Goal: Task Accomplishment & Management: Use online tool/utility

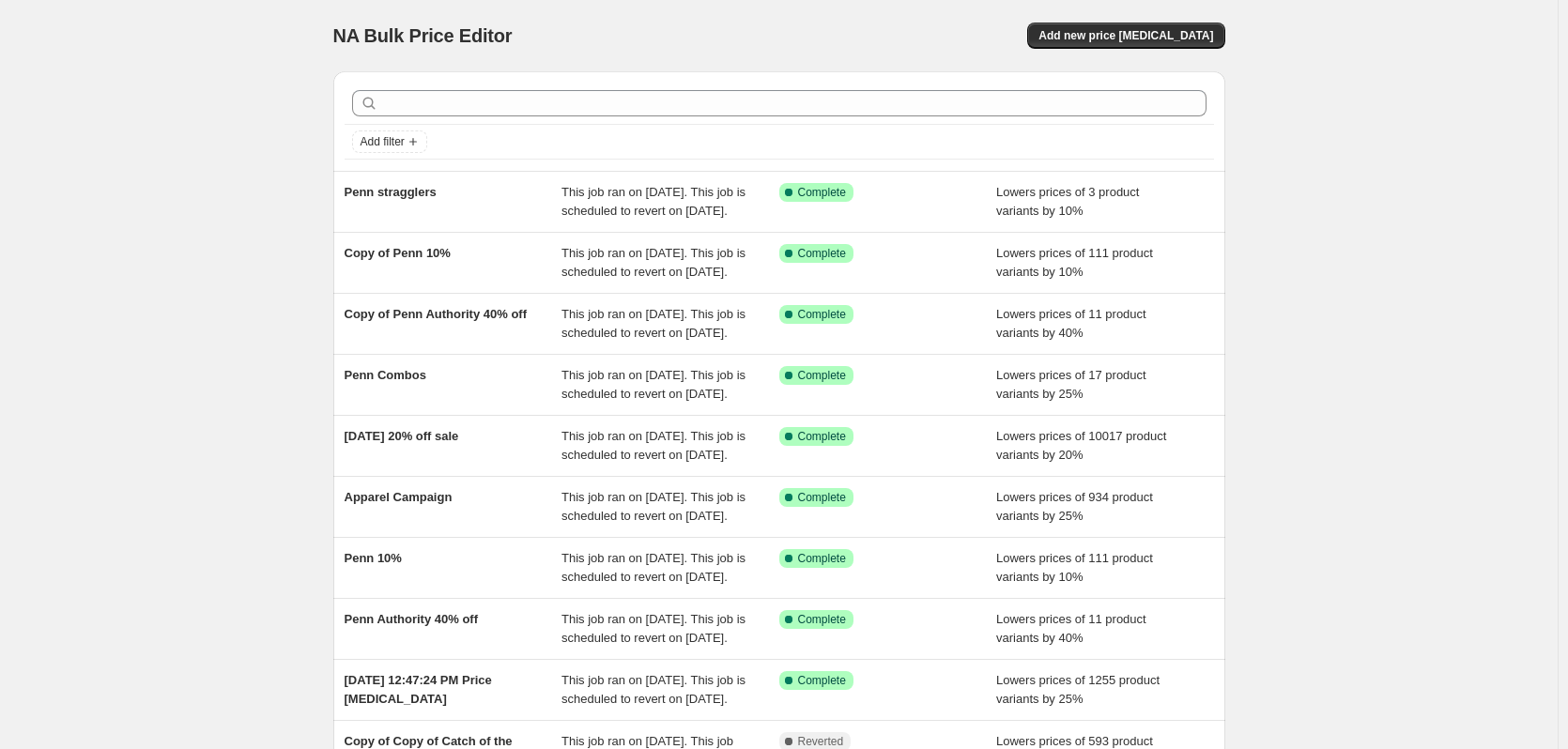
click at [289, 146] on div "NA Bulk Price Editor. This page is ready NA Bulk Price Editor Add new price [ME…" at bounding box center [779, 483] width 1558 height 967
click at [1171, 37] on span "Add new price [MEDICAL_DATA]" at bounding box center [1125, 35] width 174 height 15
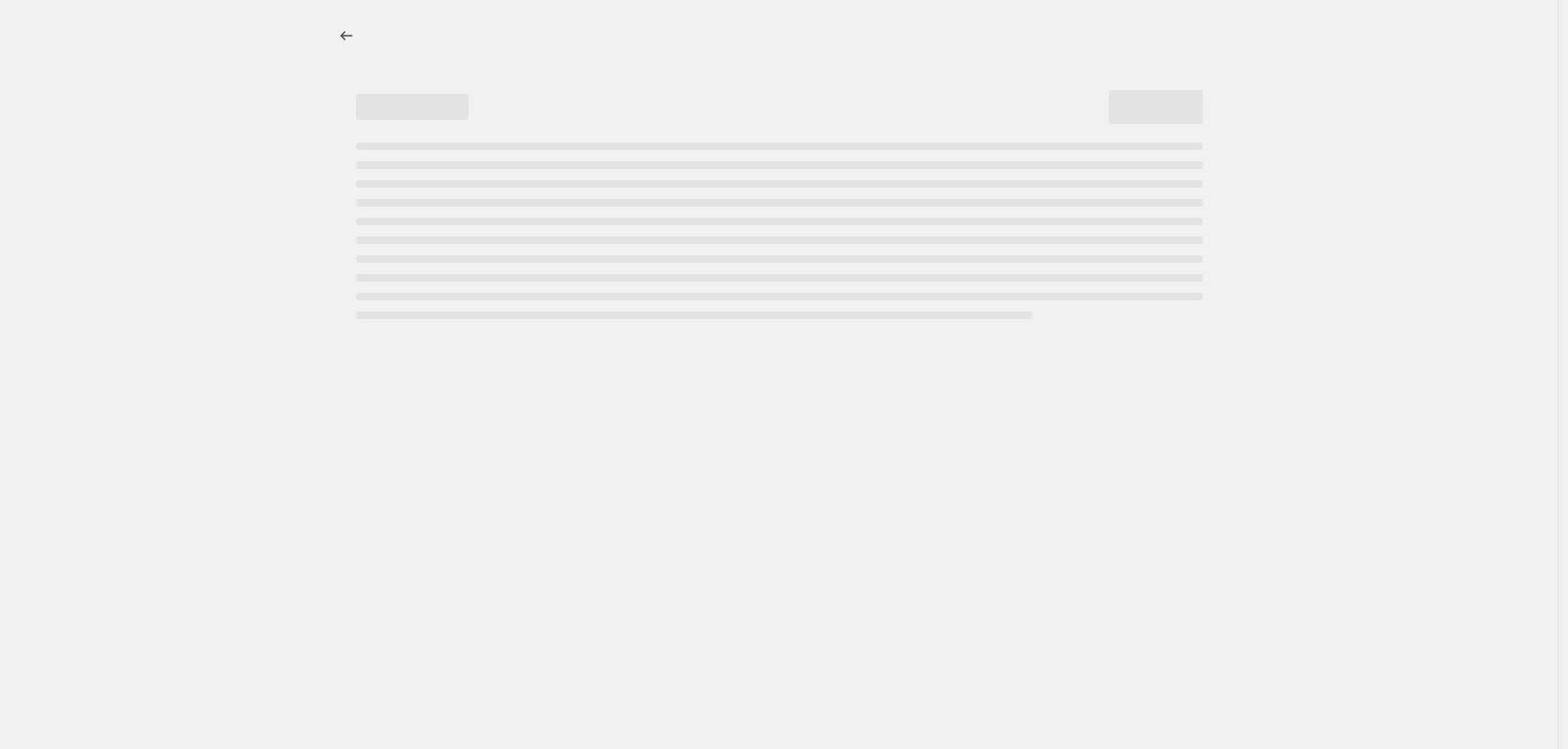
select select "percentage"
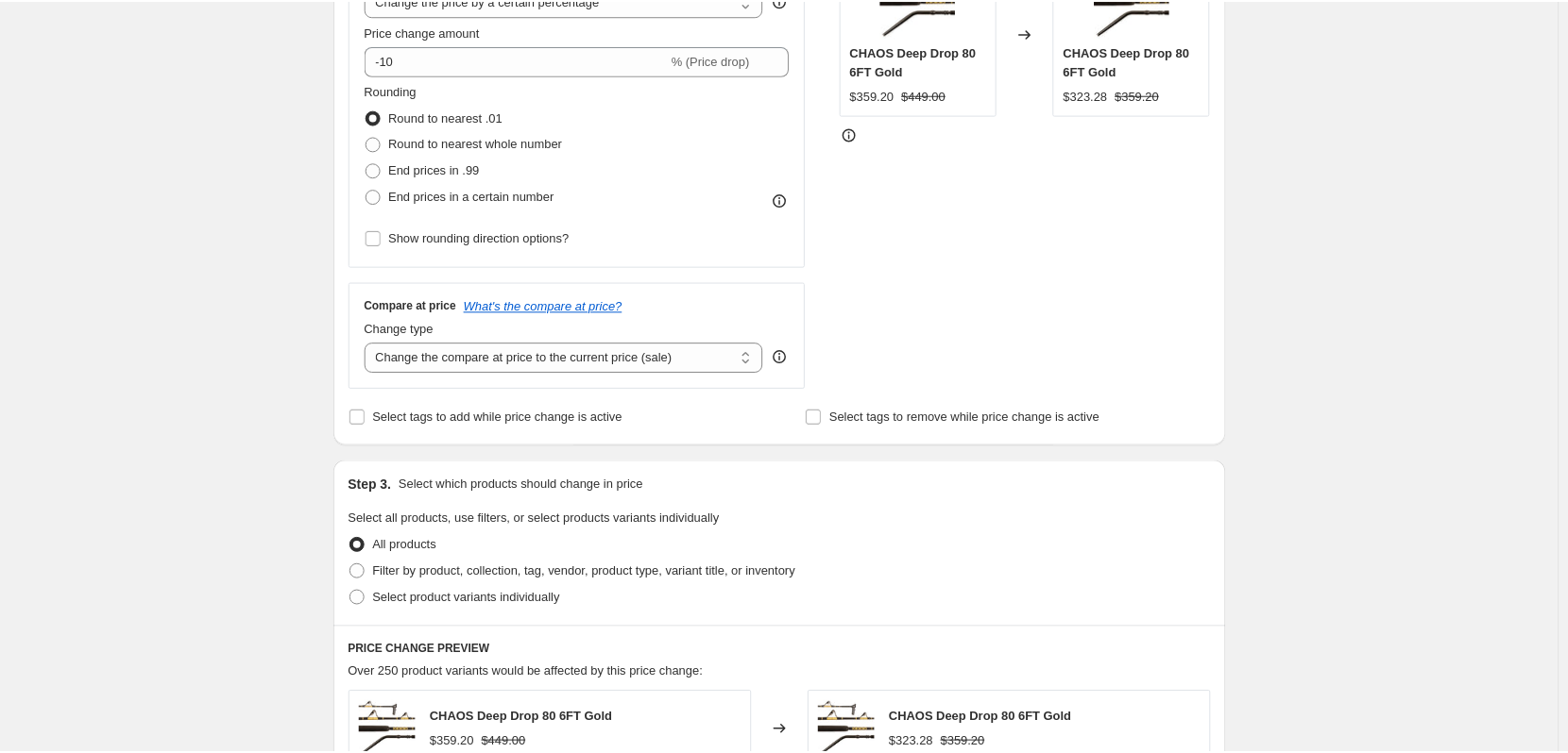
scroll to position [189, 0]
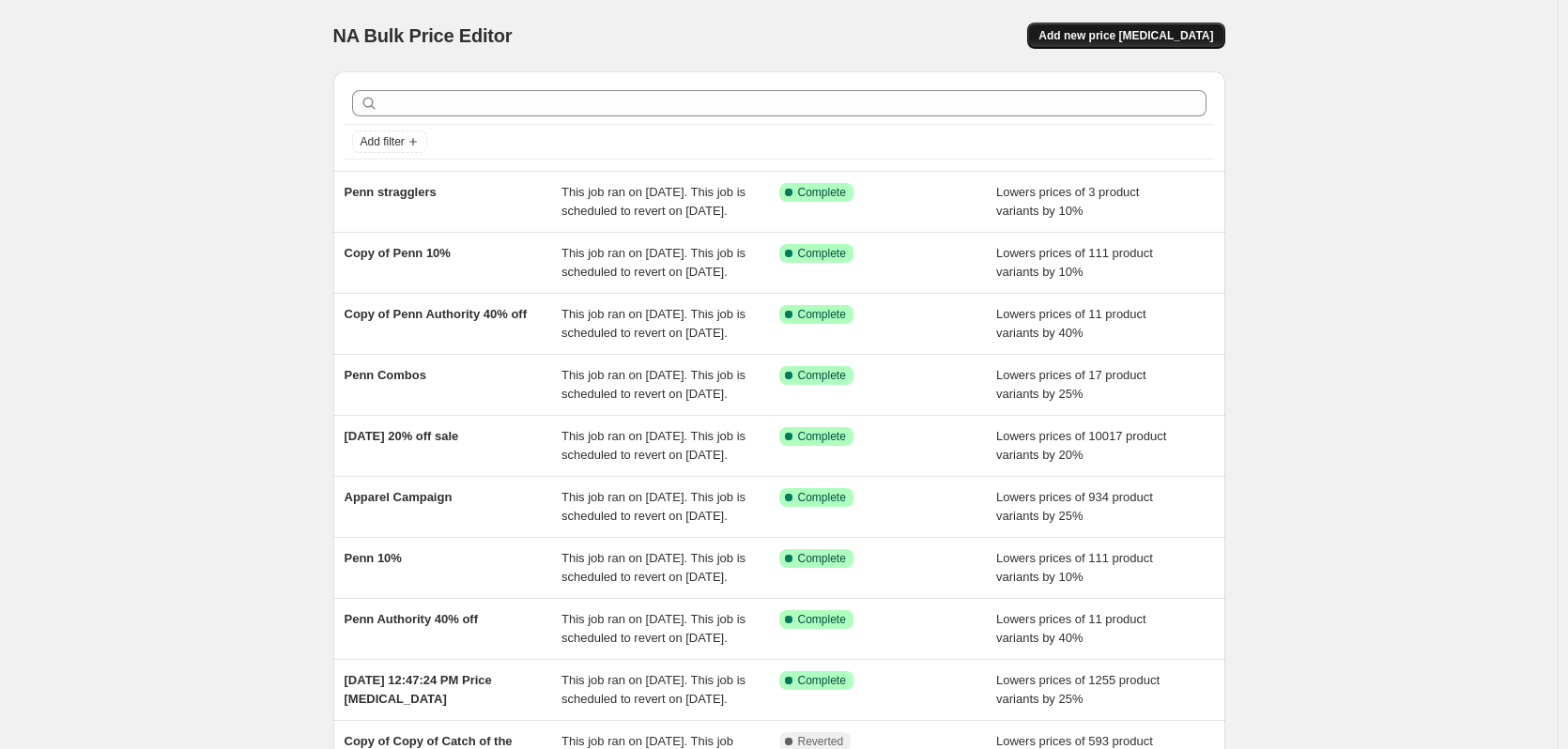
click at [1208, 32] on span "Add new price [MEDICAL_DATA]" at bounding box center [1125, 35] width 174 height 15
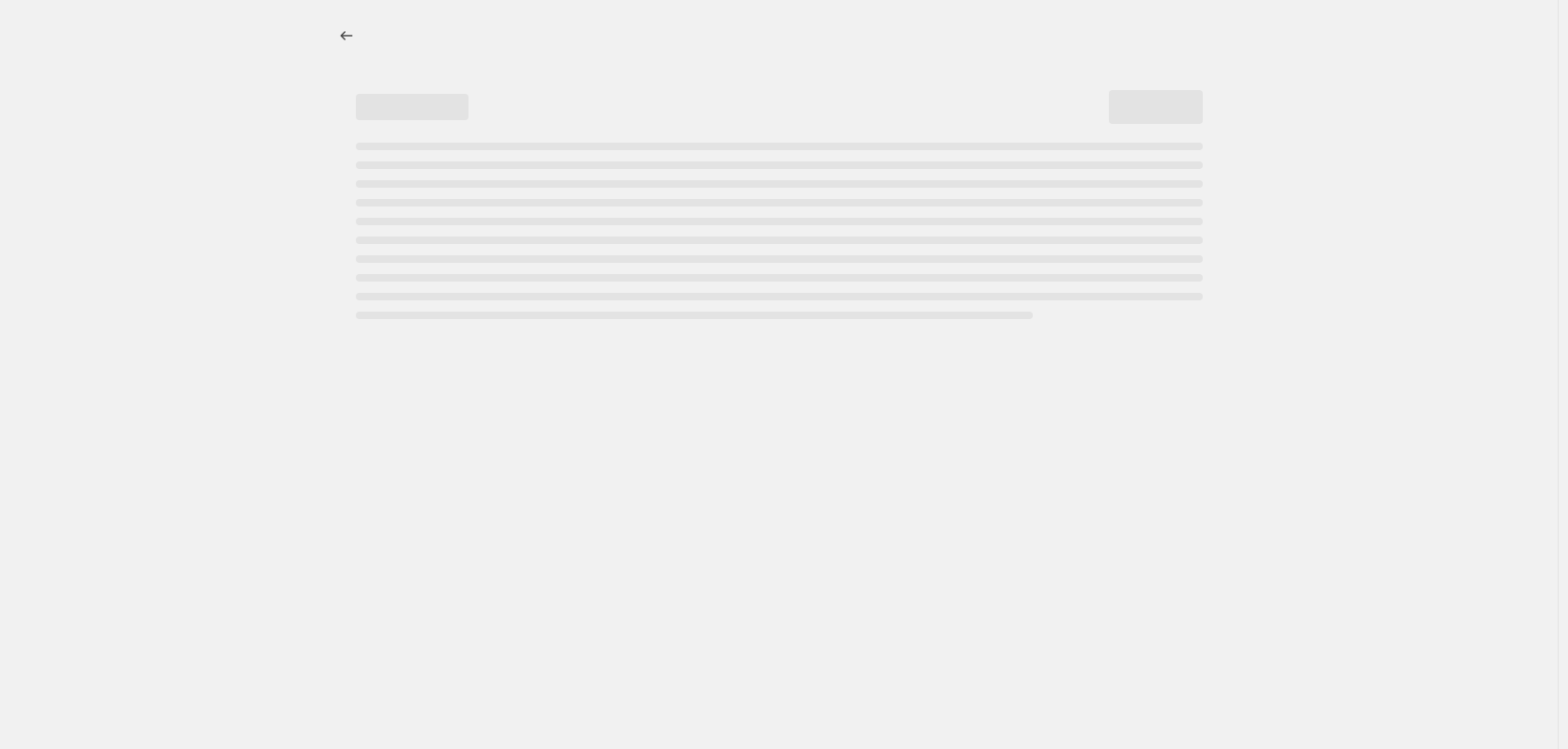
select select "percentage"
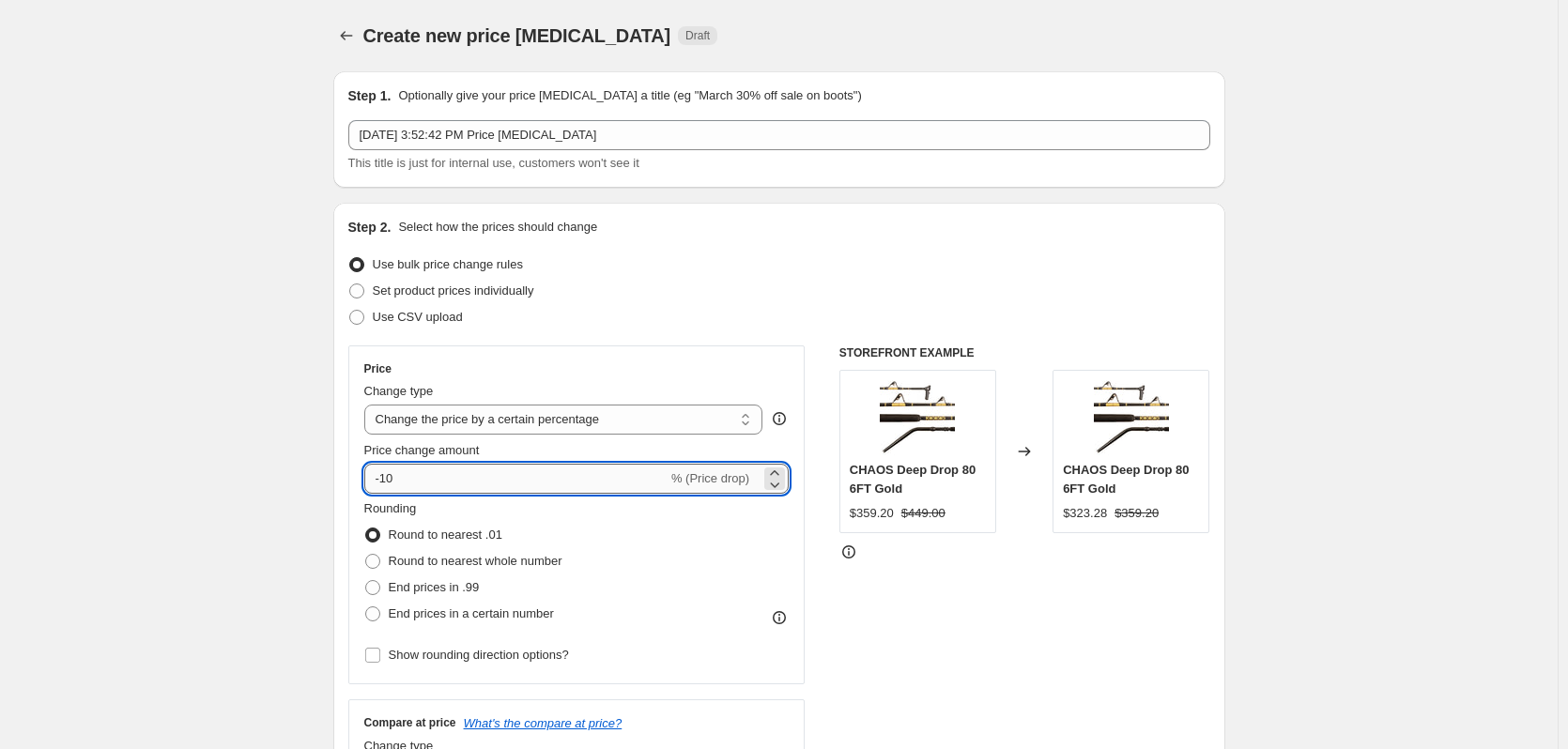
click at [445, 480] on input "-10" at bounding box center [516, 478] width 303 height 31
type input "-1"
type input "-20"
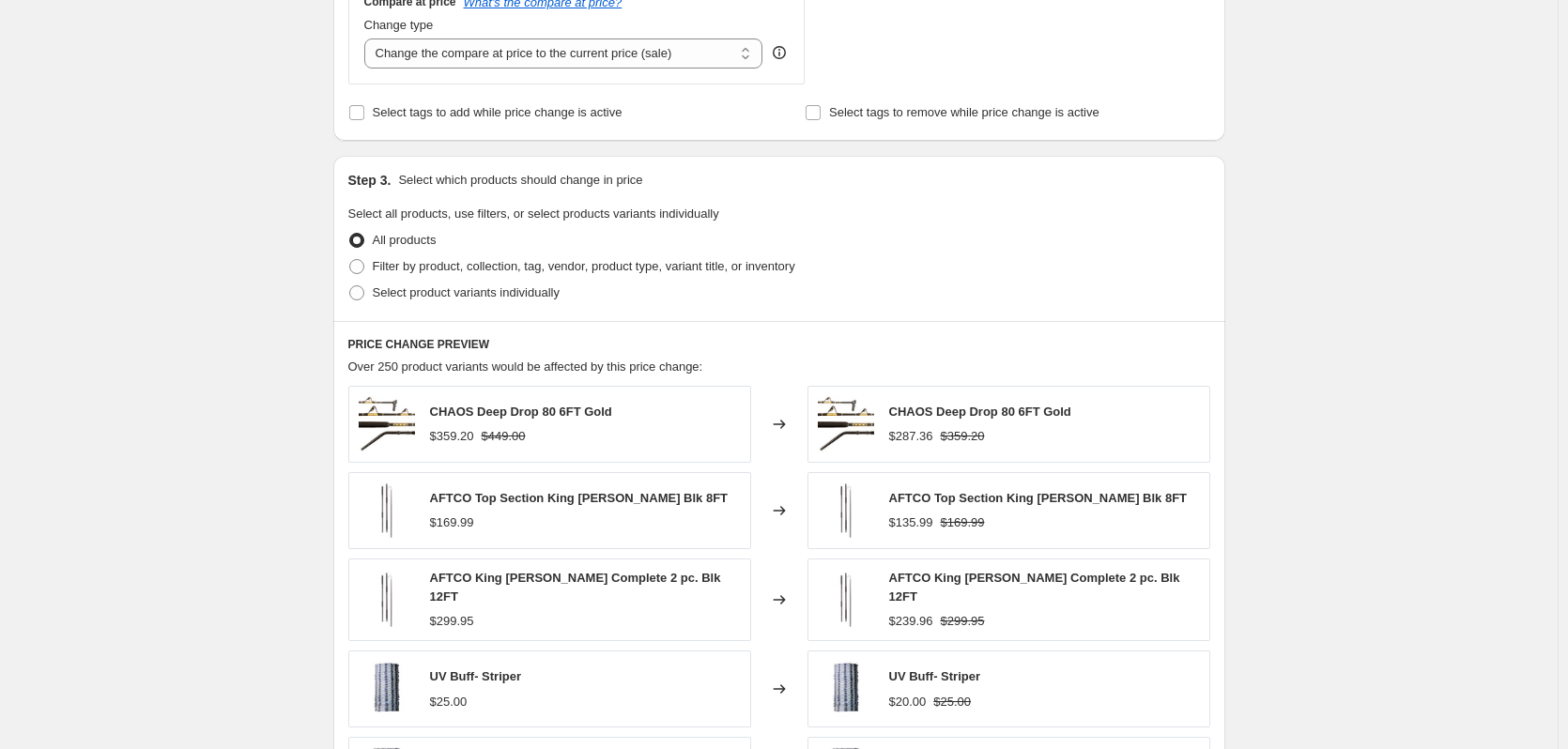
scroll to position [751, 0]
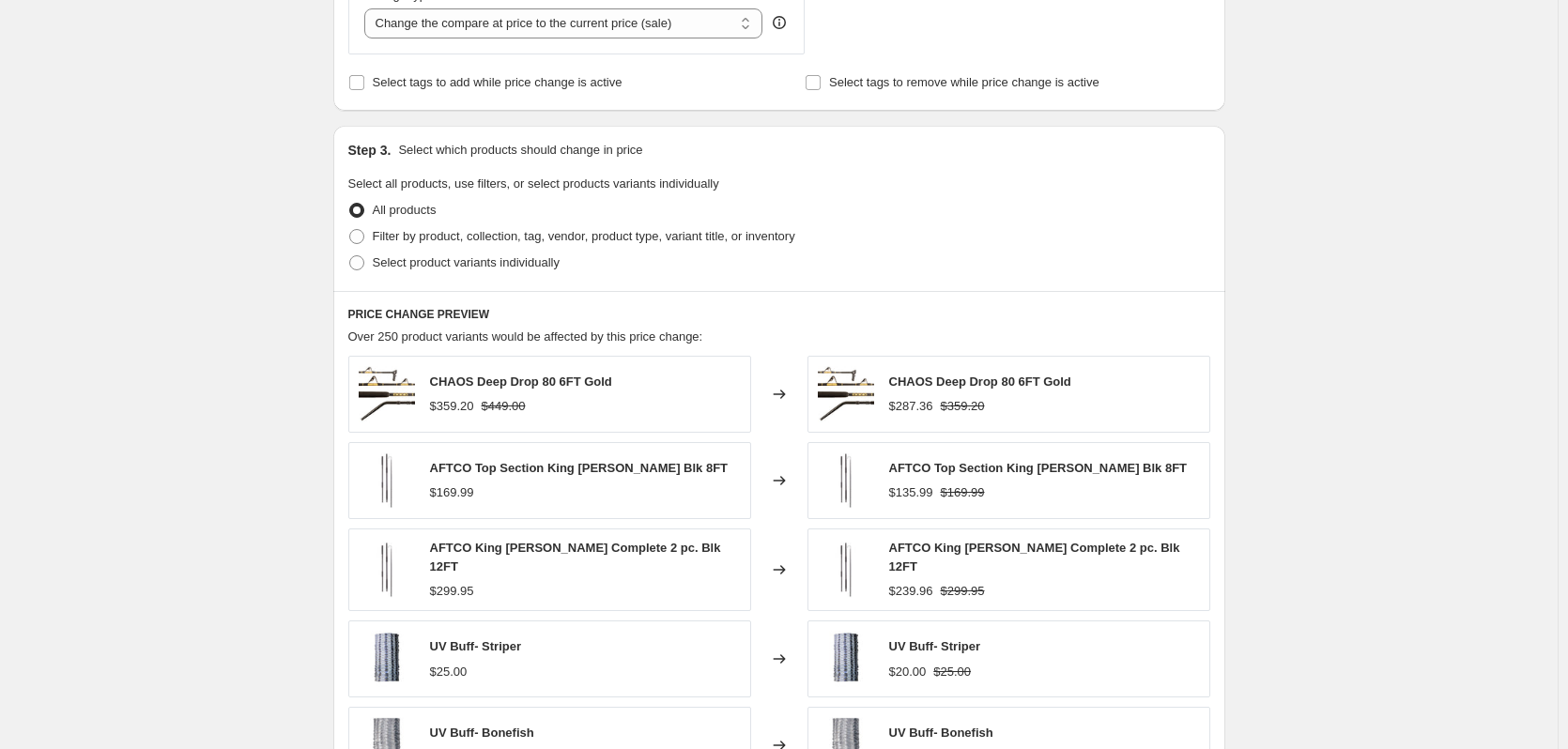
click at [225, 317] on div "Create new price change job. This page is ready Create new price change job Dra…" at bounding box center [779, 190] width 1558 height 1883
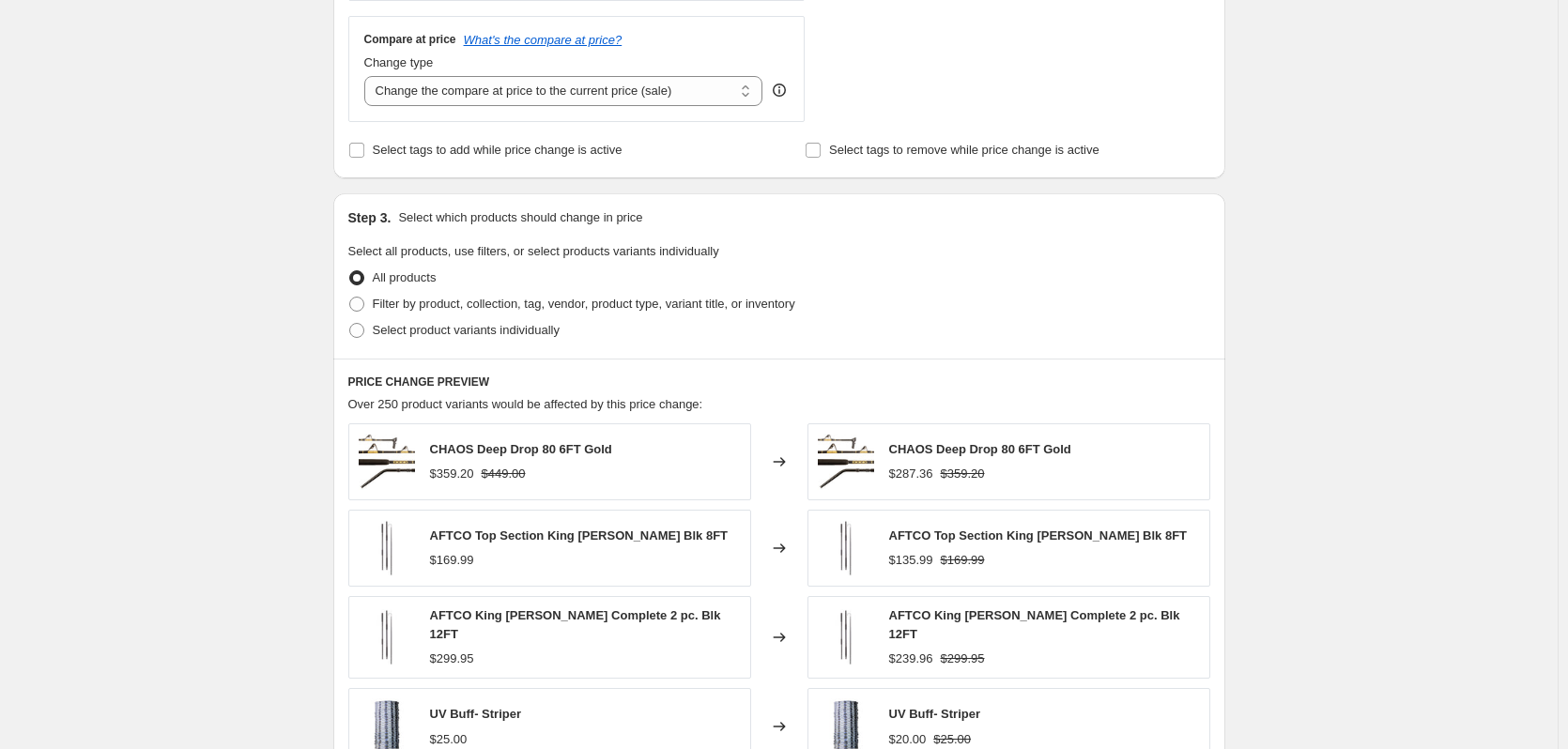
scroll to position [565, 0]
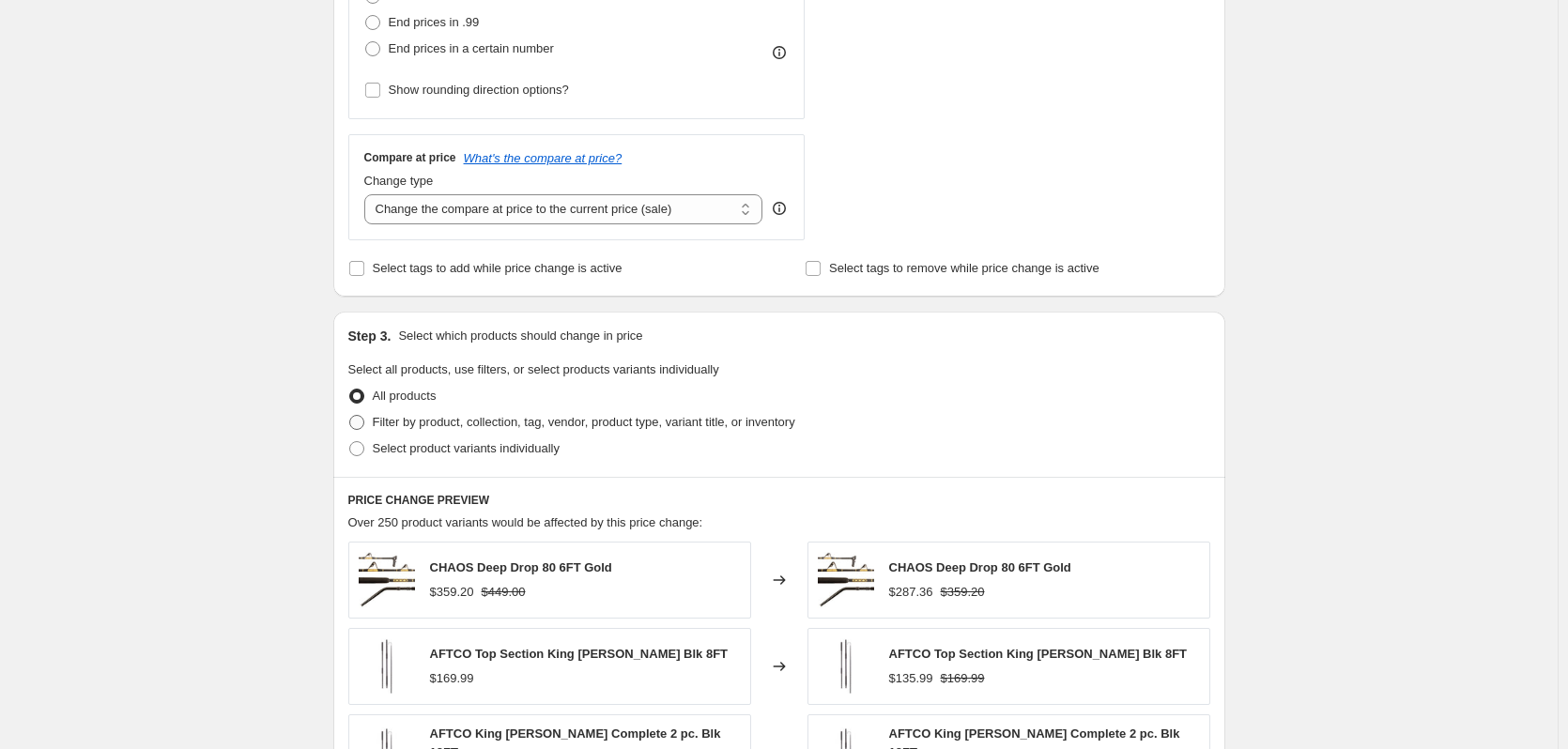
click at [371, 418] on label "Filter by product, collection, tag, vendor, product type, variant title, or inv…" at bounding box center [572, 422] width 447 height 27
click at [350, 416] on input "Filter by product, collection, tag, vendor, product type, variant title, or inv…" at bounding box center [349, 415] width 1 height 1
radio input "true"
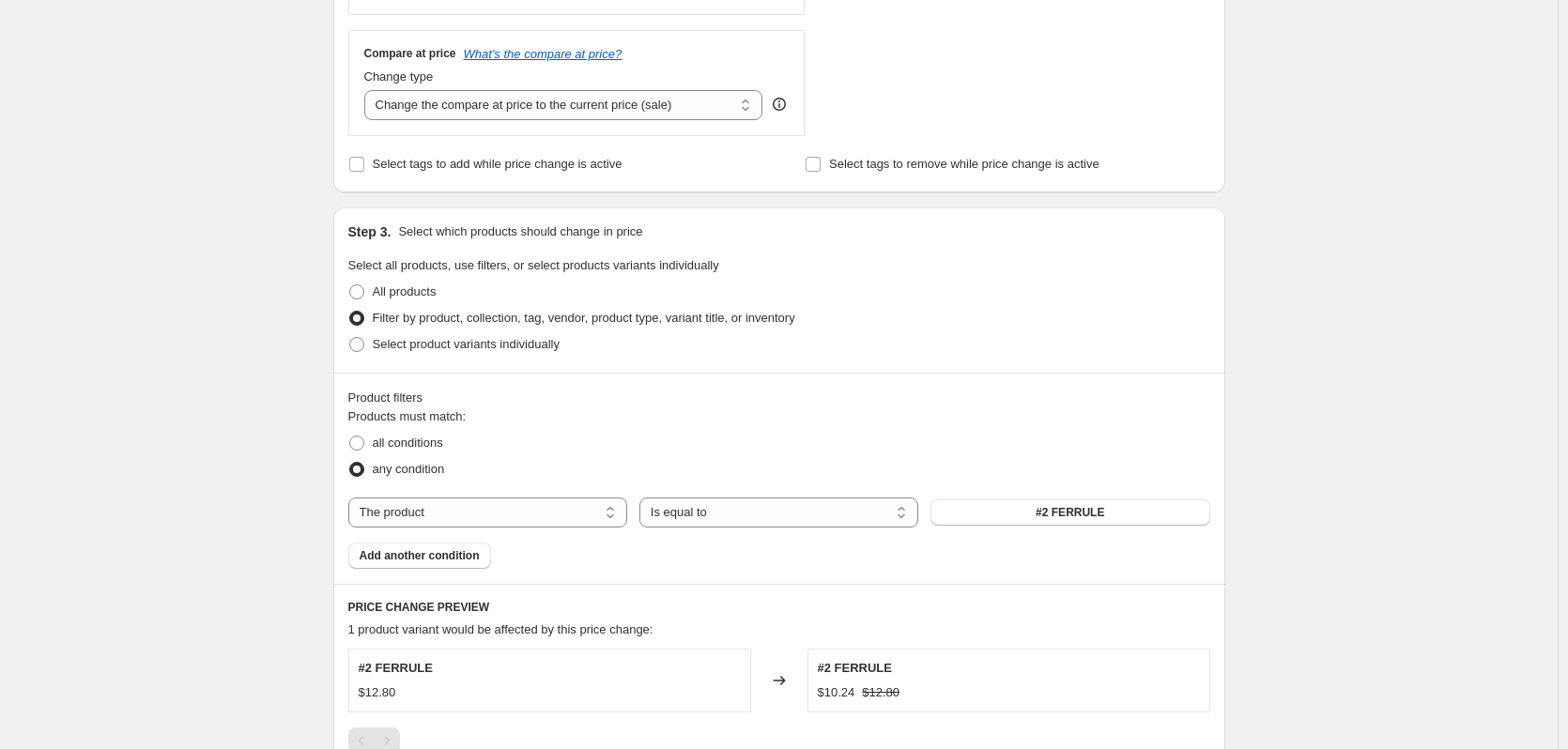
scroll to position [753, 0]
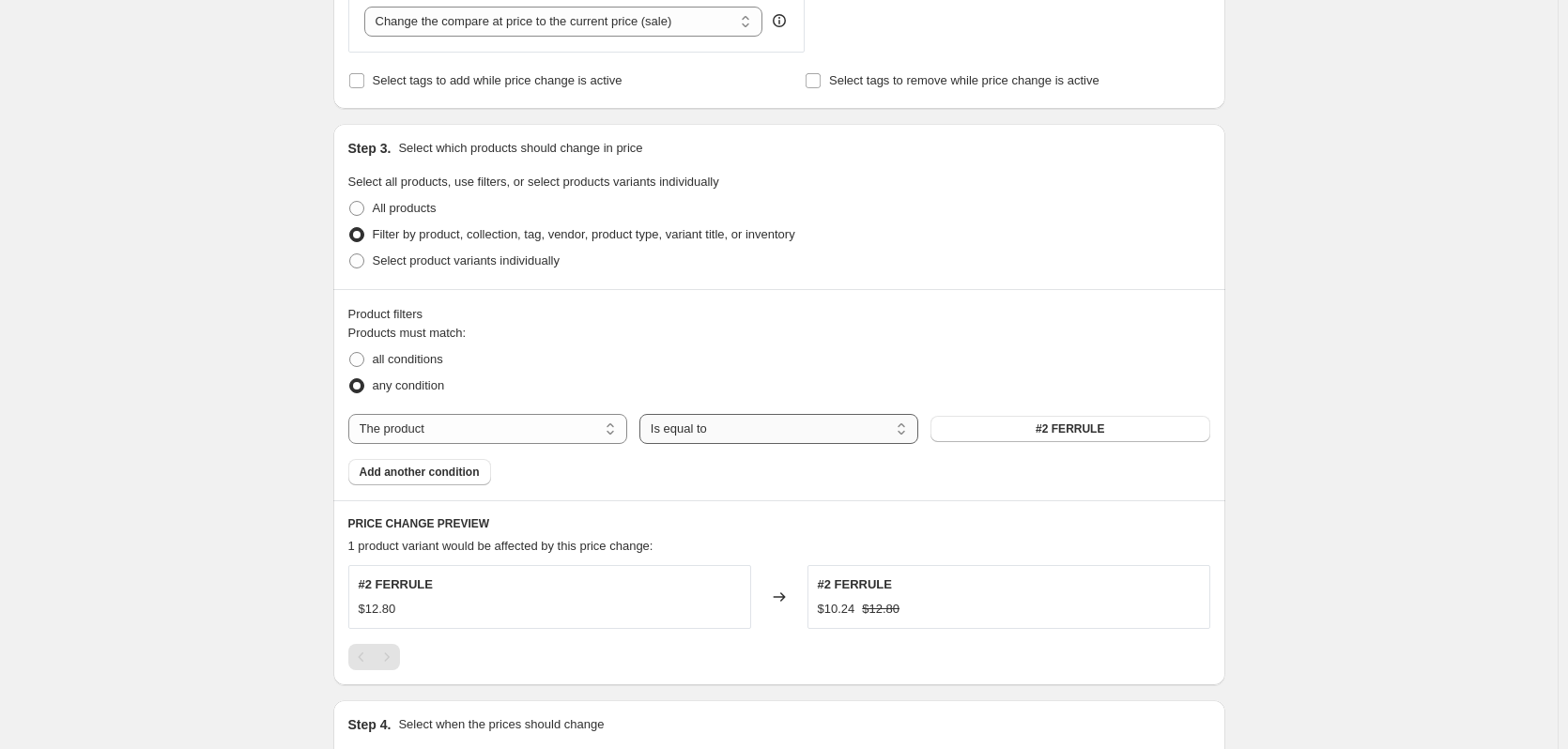
drag, startPoint x: 693, startPoint y: 428, endPoint x: 711, endPoint y: 431, distance: 18.2
click at [693, 428] on select "Is equal to Is not equal to" at bounding box center [779, 429] width 279 height 31
click at [458, 429] on select "The product The product's collection The product's tag The product's vendor The…" at bounding box center [487, 429] width 279 height 31
select select "tag"
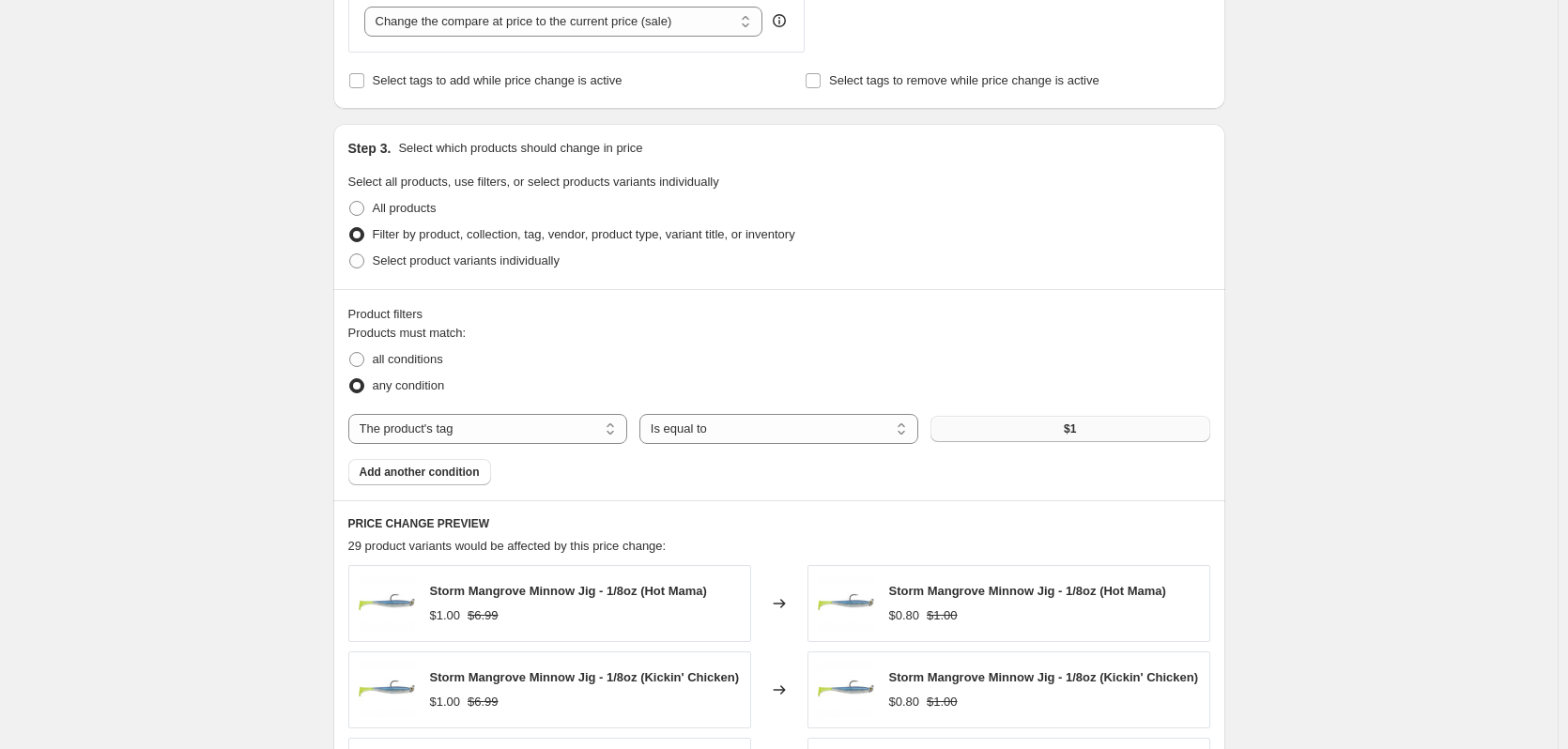
click at [1004, 438] on button "$1" at bounding box center [1069, 429] width 279 height 27
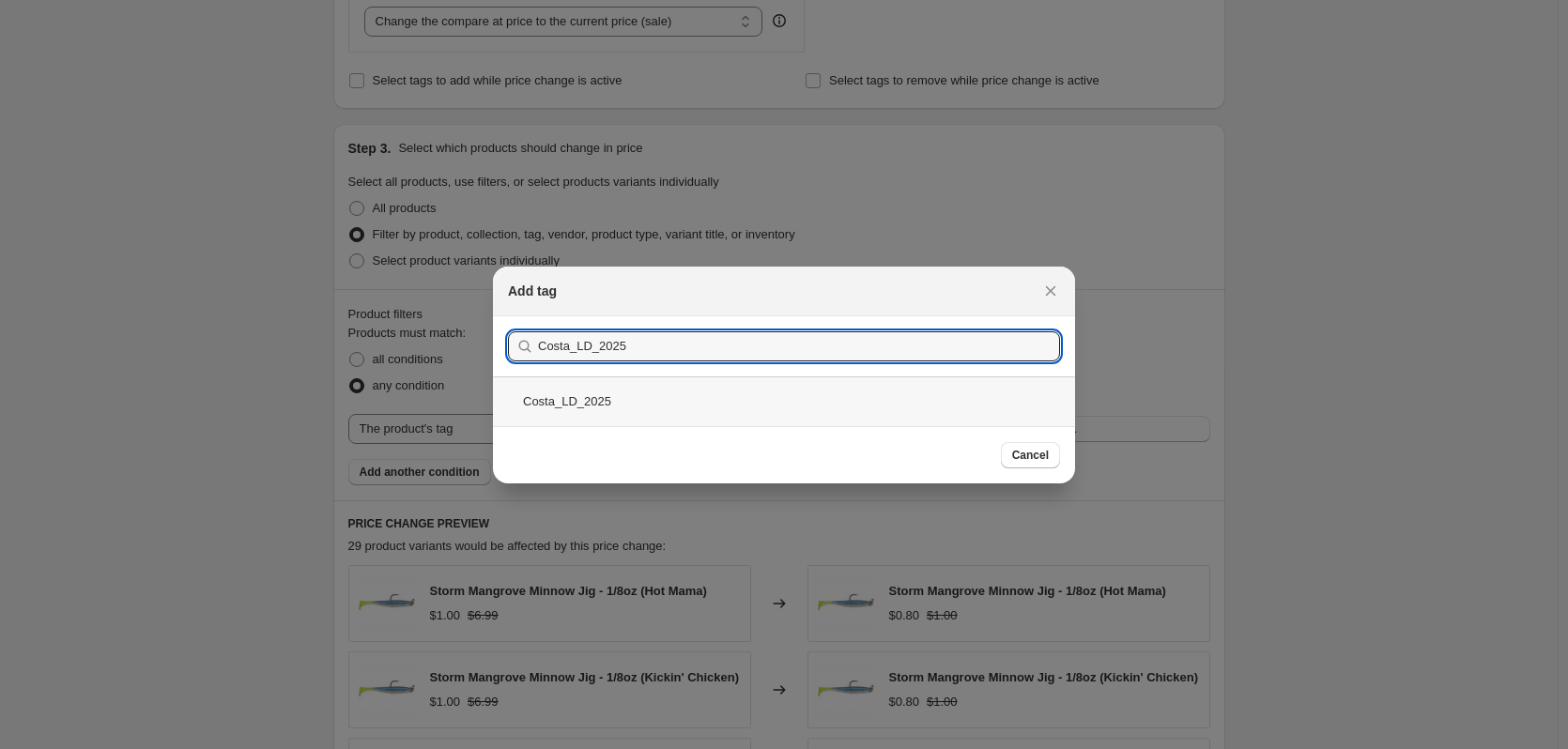
type input "Costa_LD_2025"
click at [582, 396] on div "Costa_LD_2025" at bounding box center [784, 402] width 582 height 50
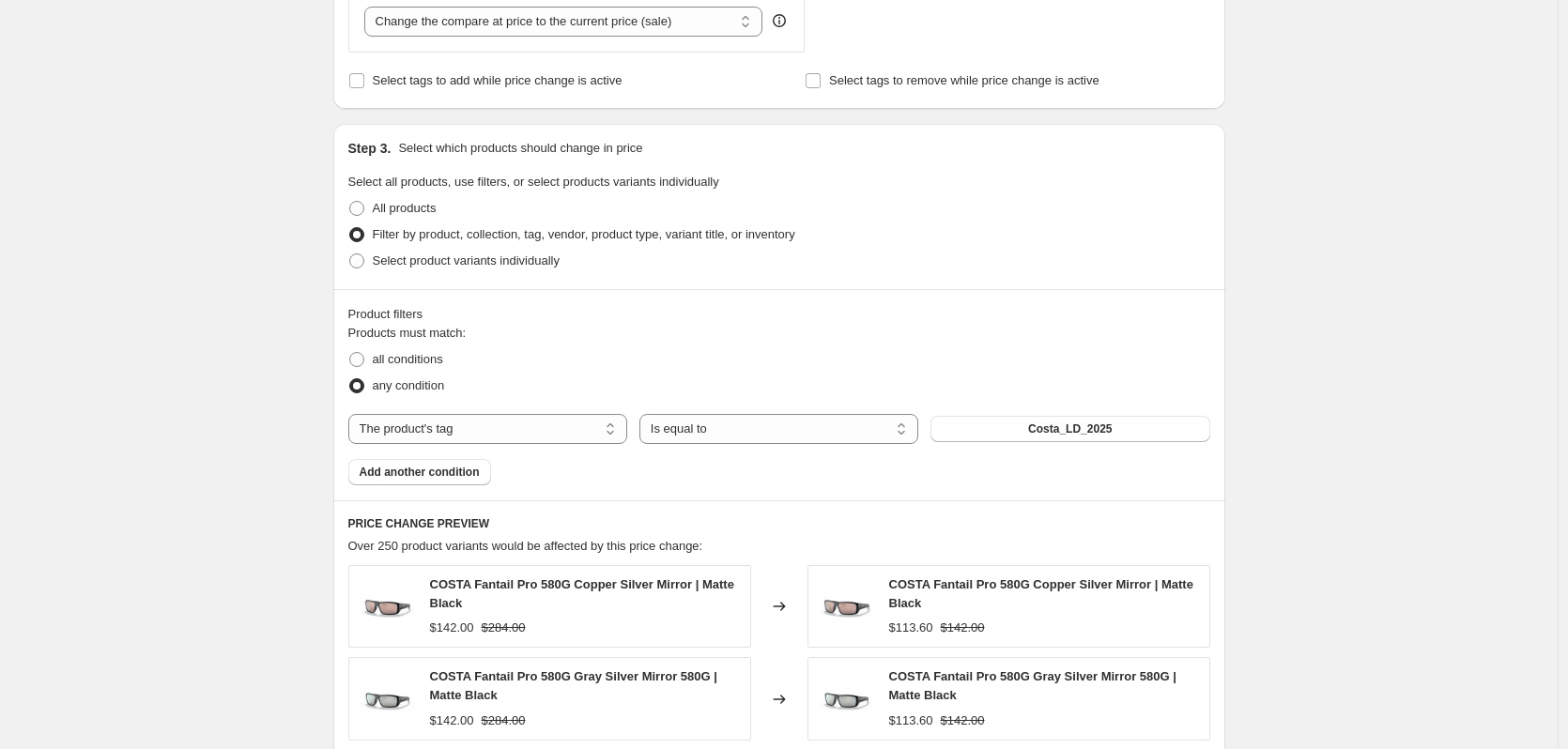
click at [209, 416] on div "Create new price change job. This page is ready Create new price change job Dra…" at bounding box center [779, 306] width 1558 height 2118
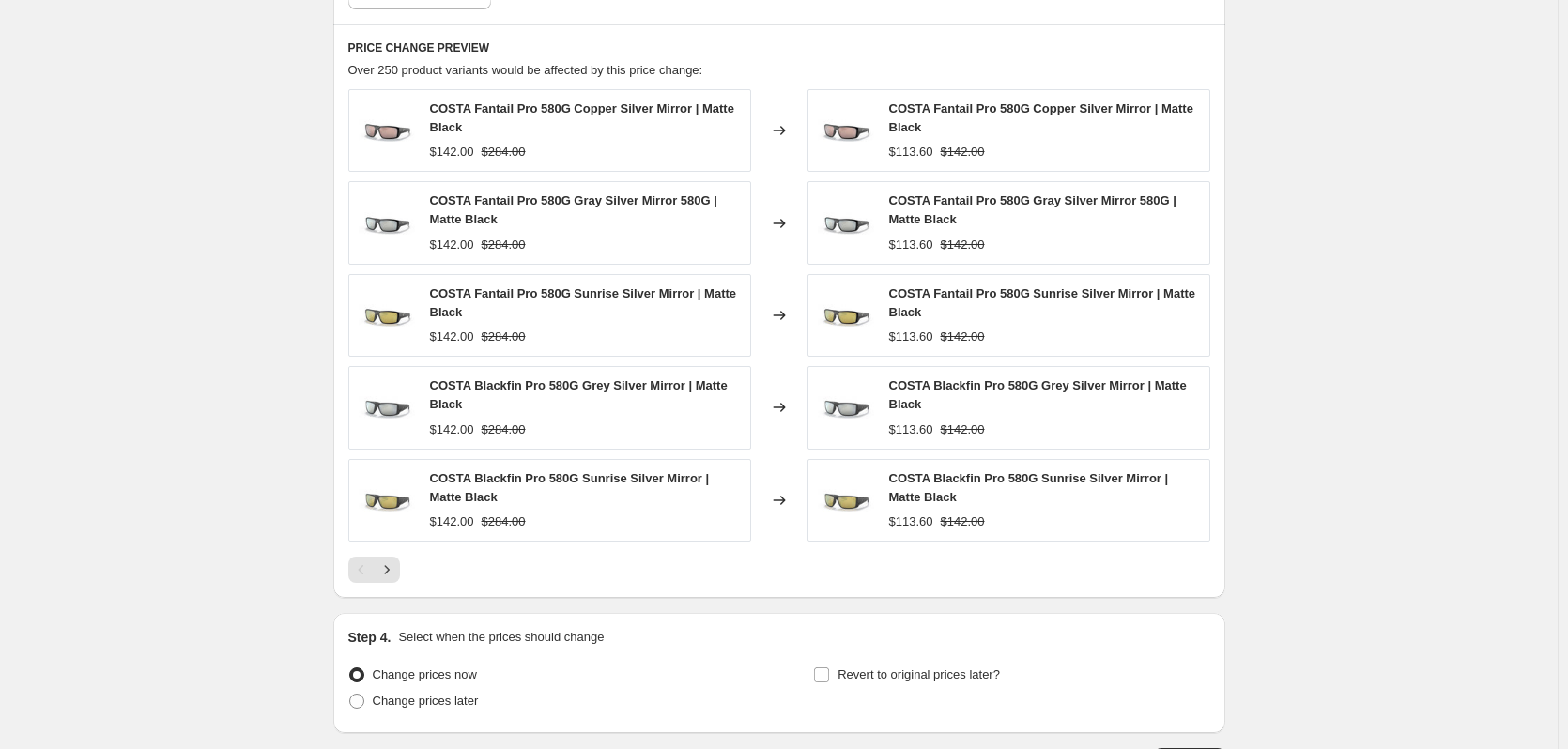
scroll to position [1370, 0]
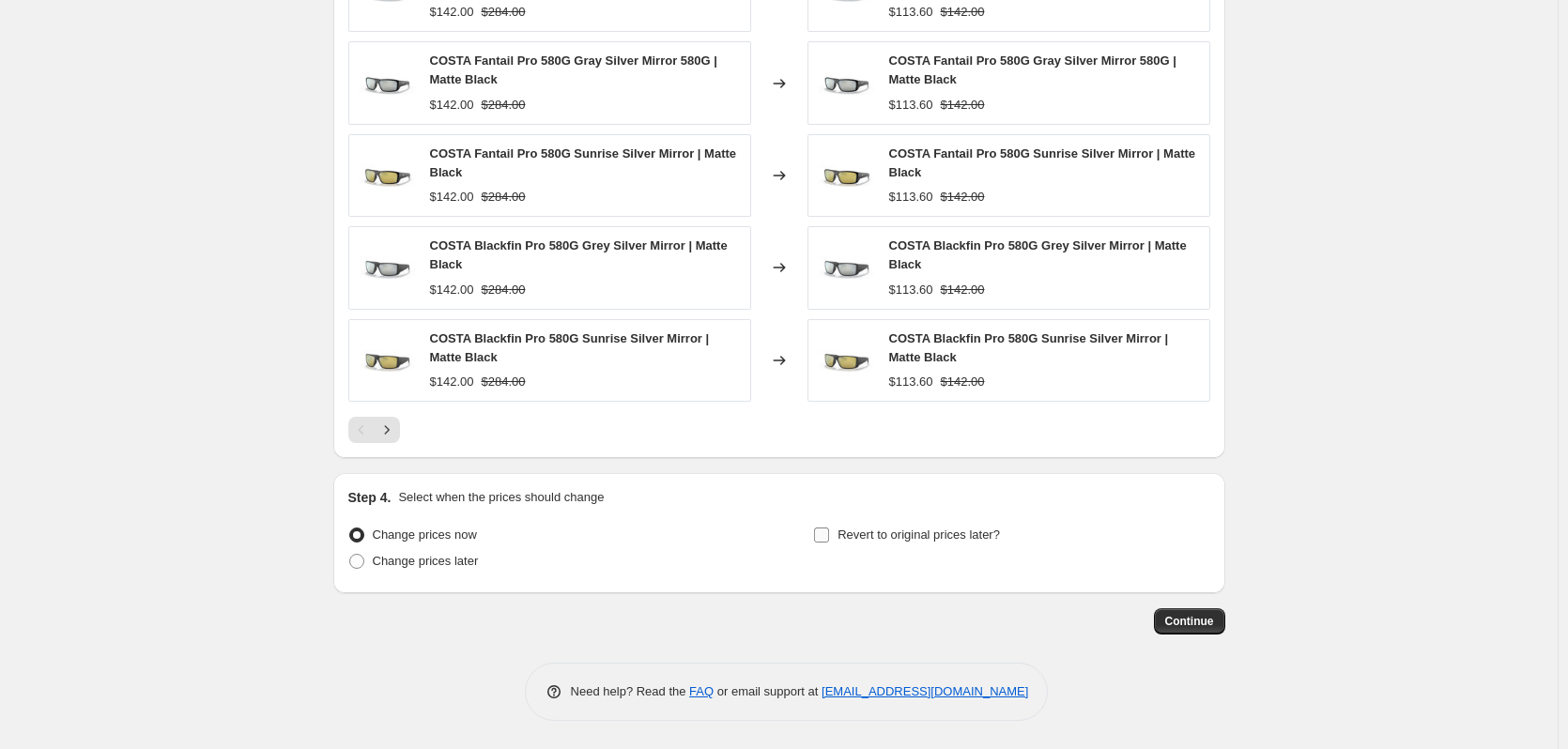
click at [829, 537] on input "Revert to original prices later?" at bounding box center [821, 534] width 15 height 15
checkbox input "true"
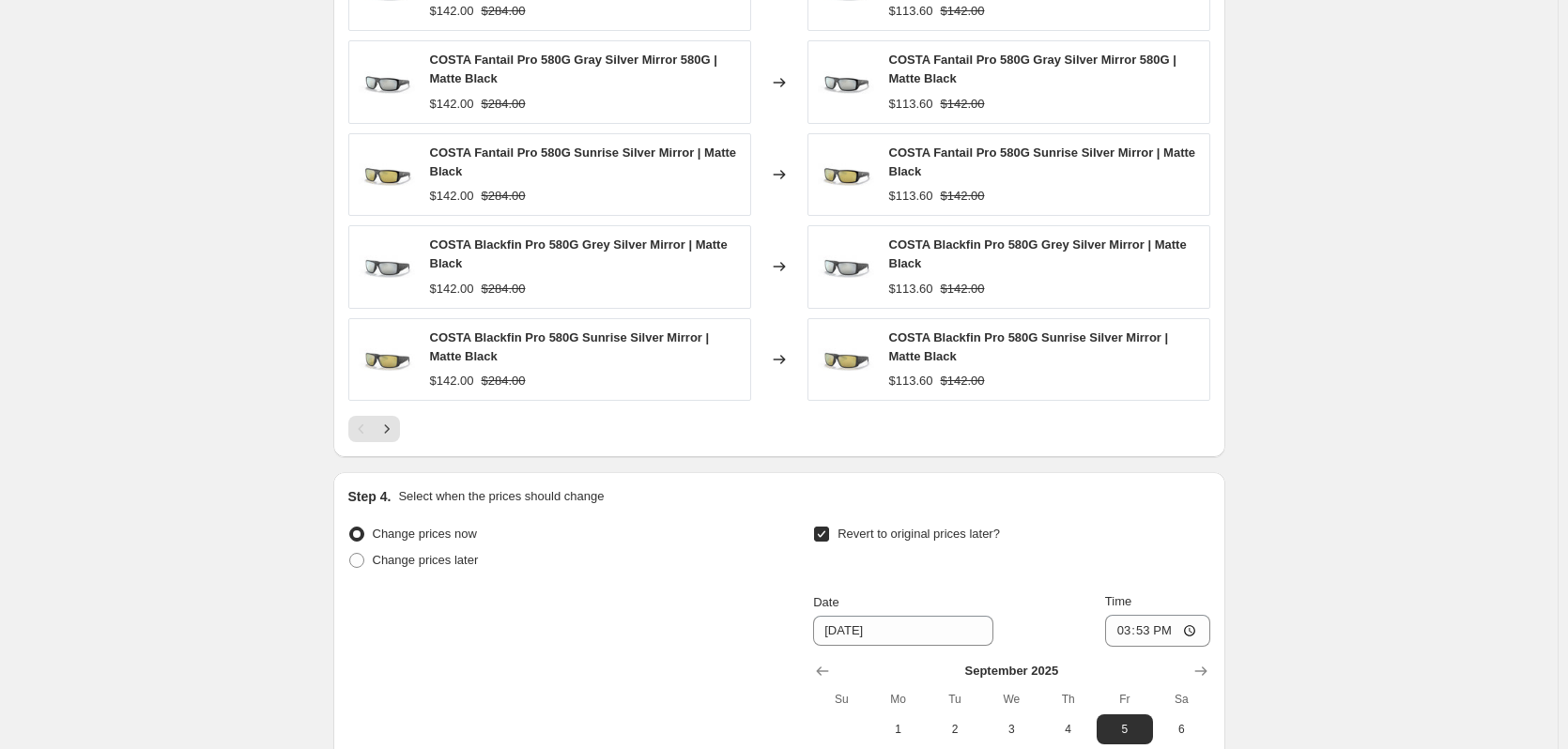
scroll to position [1691, 0]
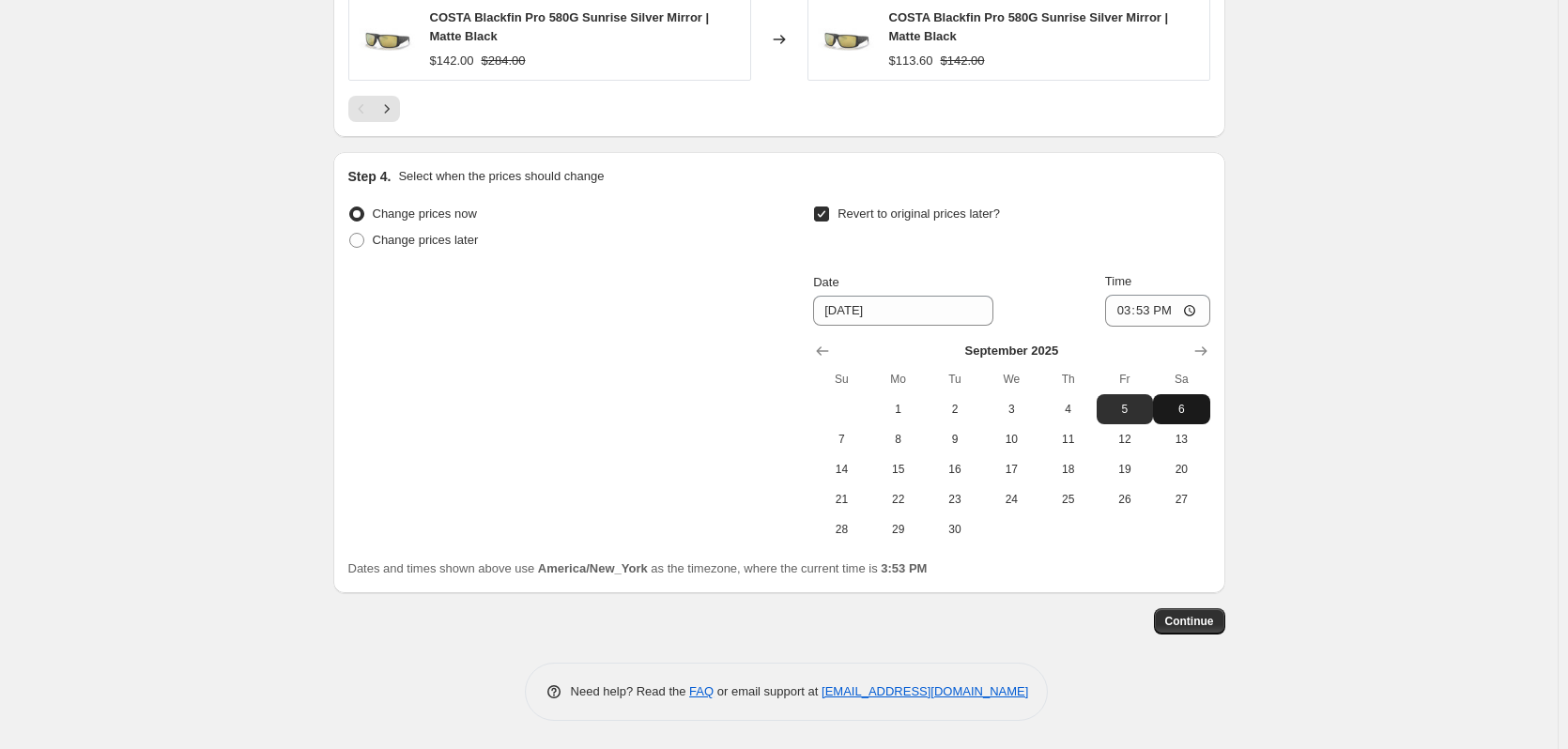
click at [1199, 398] on button "6" at bounding box center [1181, 409] width 56 height 31
click at [905, 410] on span "1" at bounding box center [899, 408] width 41 height 15
type input "9/1/2025"
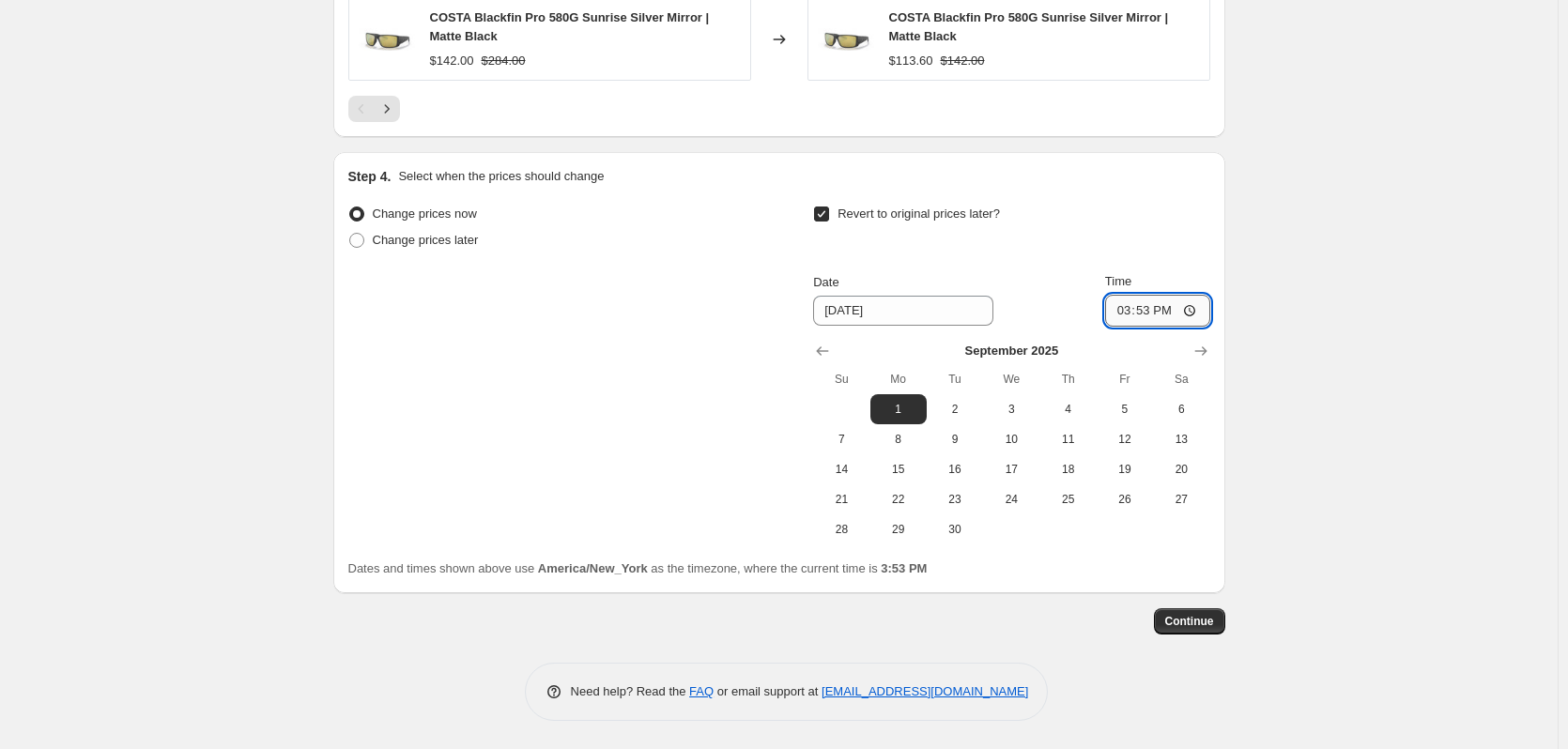
click at [1127, 305] on input "15:53" at bounding box center [1158, 311] width 105 height 31
type input "23:59"
click at [1196, 609] on button "Continue" at bounding box center [1189, 621] width 72 height 27
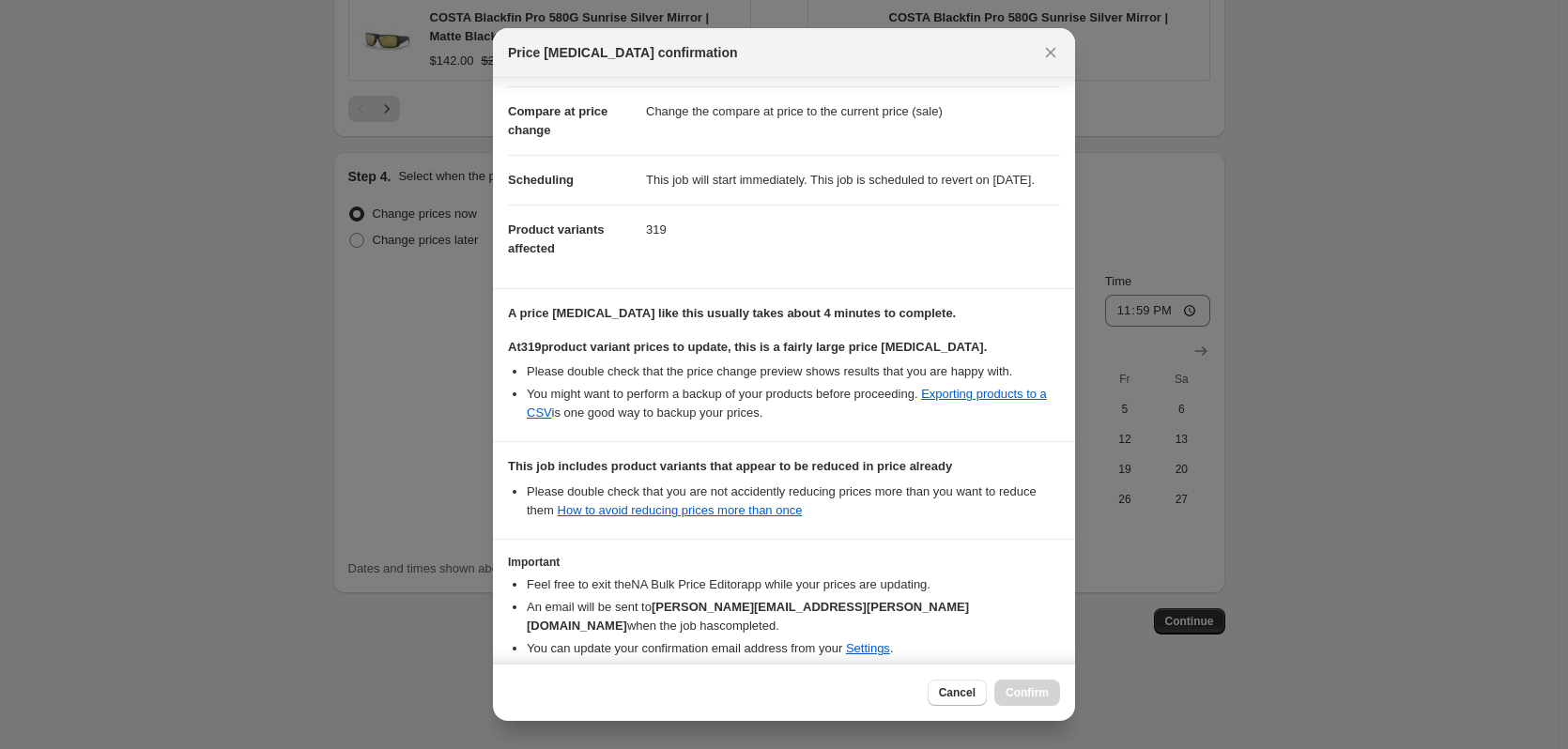
scroll to position [163, 0]
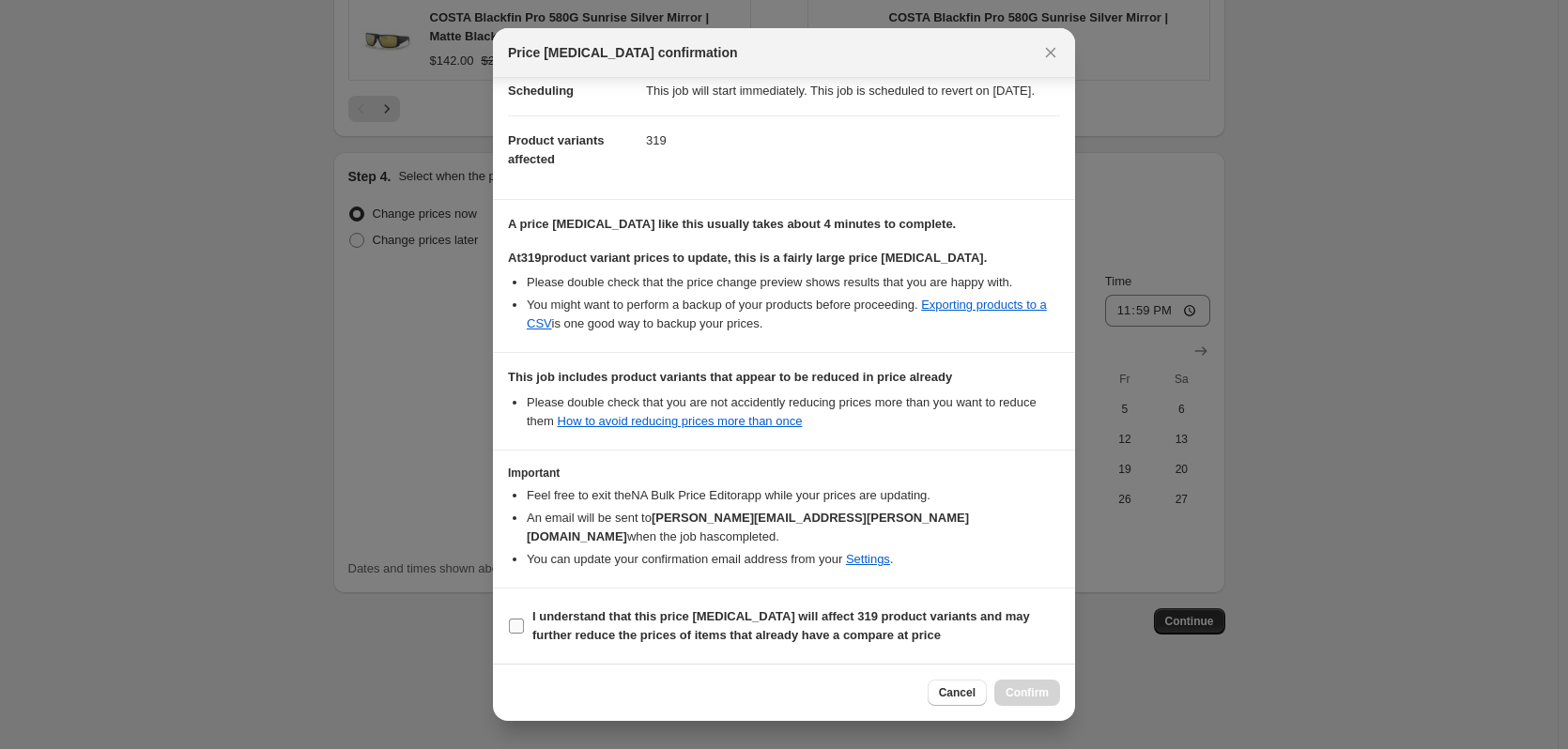
click at [521, 622] on input "I understand that this price change job will affect 319 product variants and ma…" at bounding box center [516, 626] width 15 height 15
checkbox input "true"
click at [1030, 699] on span "Confirm" at bounding box center [1028, 692] width 43 height 15
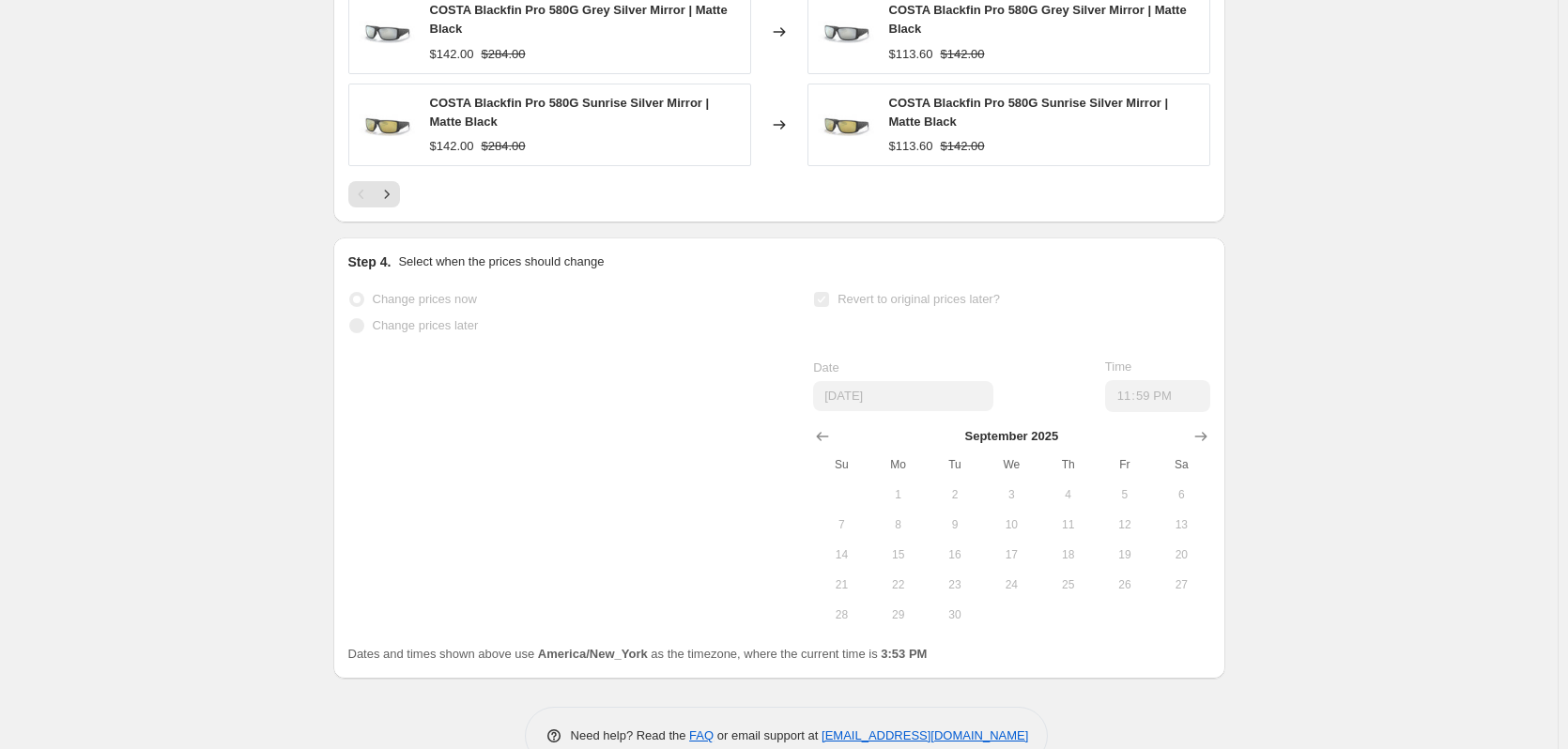
scroll to position [1740, 0]
select select "percentage"
select select "tag"
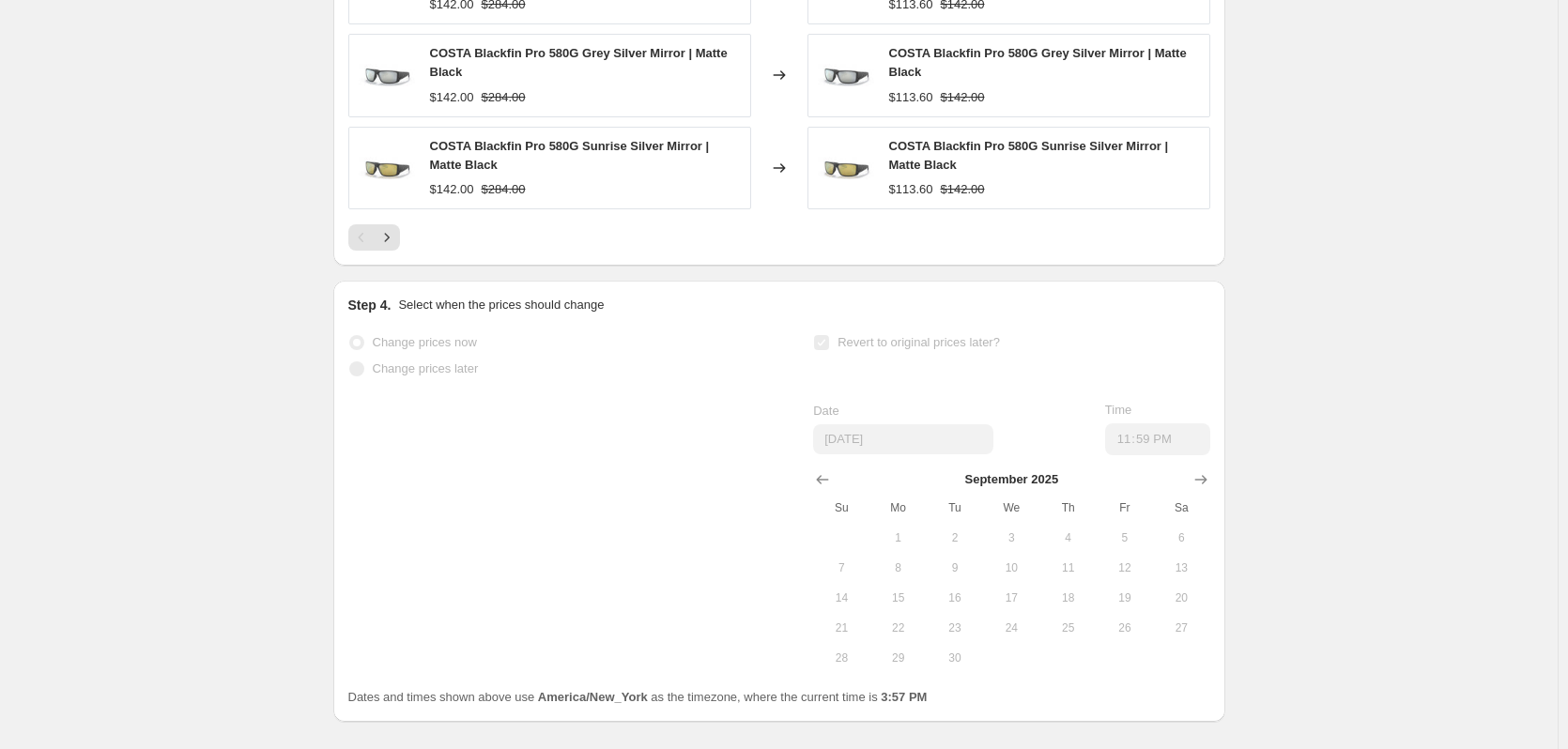
scroll to position [0, 0]
